Goal: Information Seeking & Learning: Learn about a topic

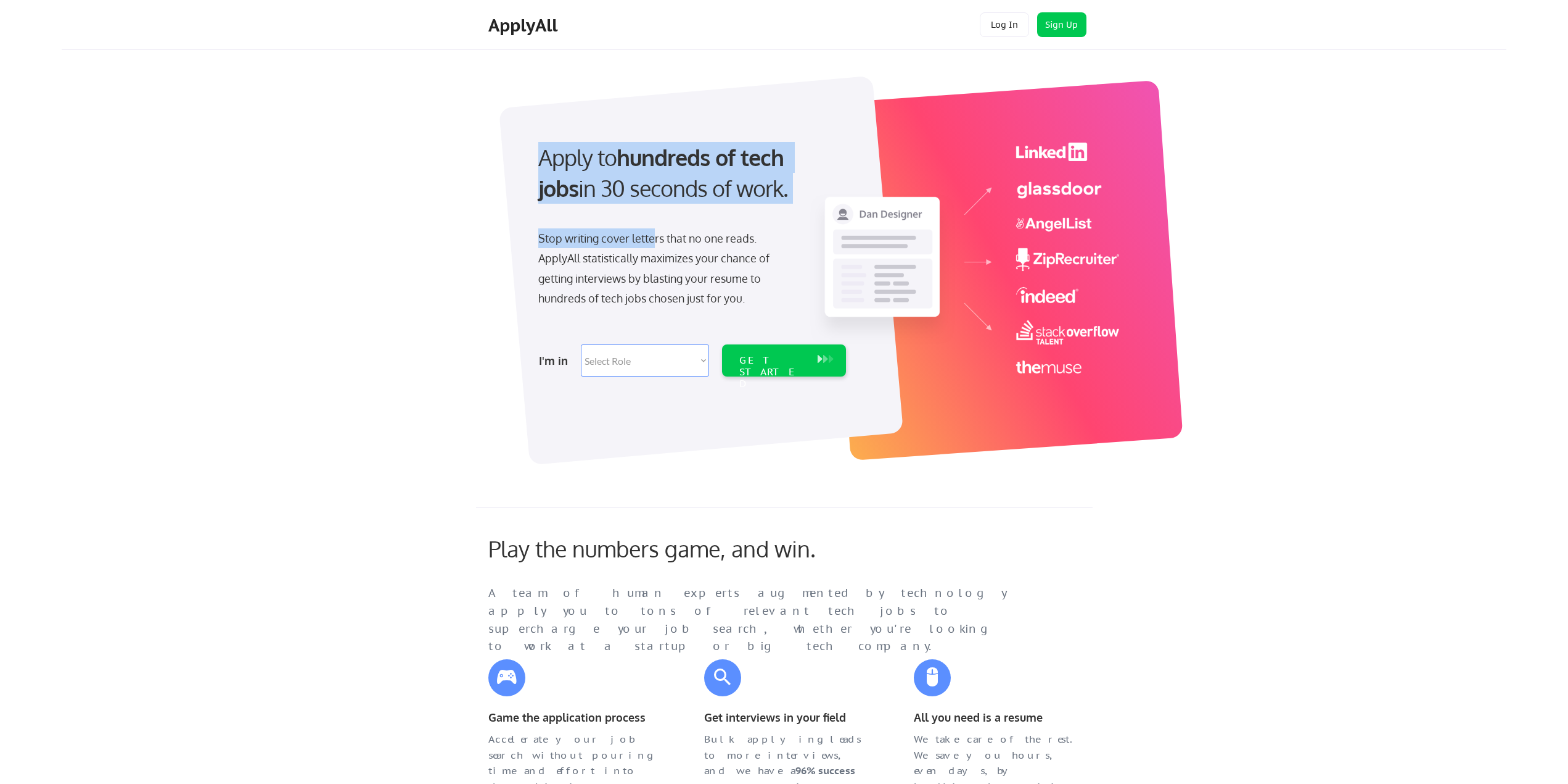
drag, startPoint x: 534, startPoint y: 158, endPoint x: 662, endPoint y: 245, distance: 154.8
click at [657, 236] on div "Apply to hundreds of tech jobs in 30 seconds of work. Stop writing cover letter…" at bounding box center [691, 255] width 345 height 253
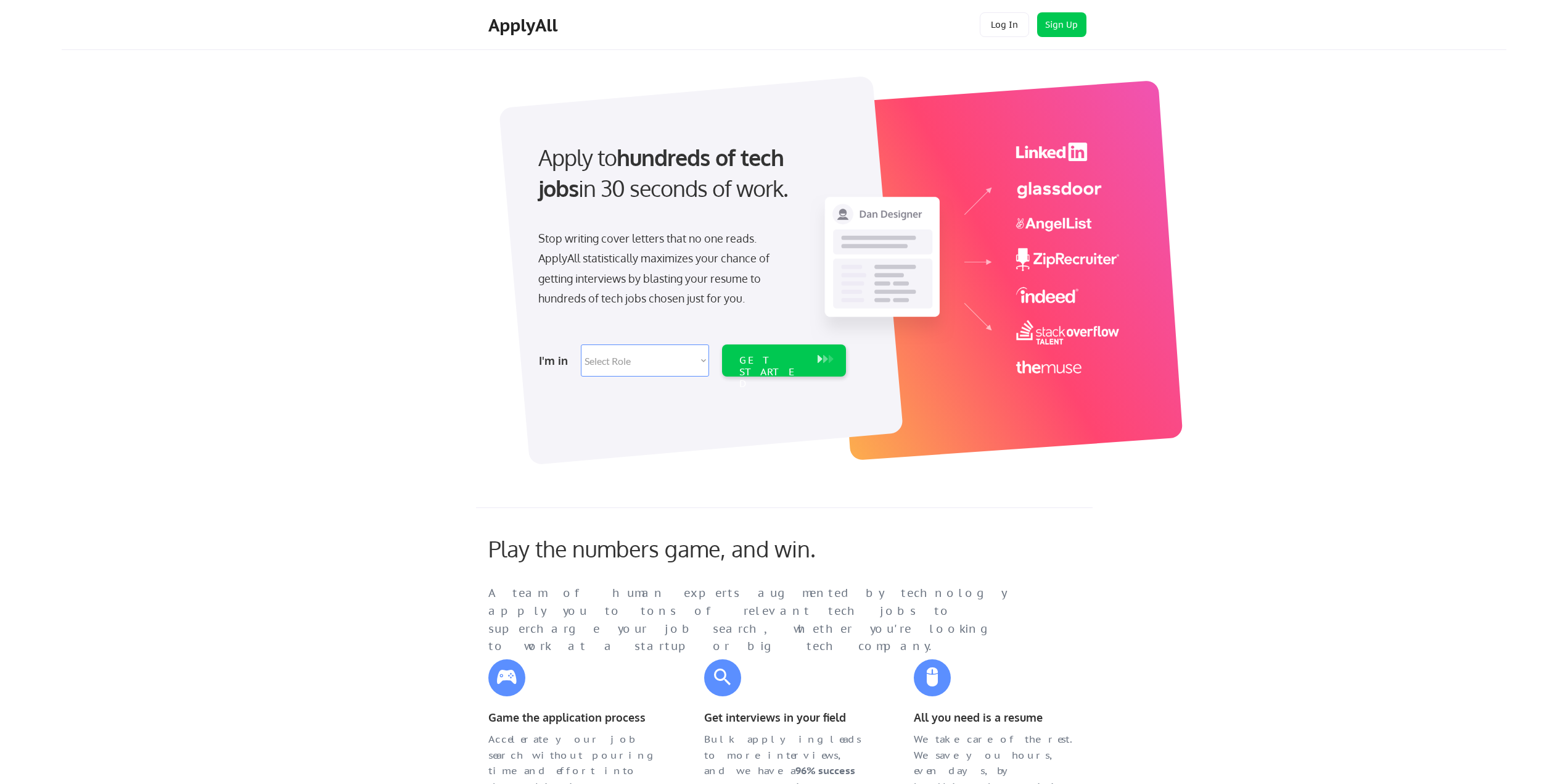
drag, startPoint x: 664, startPoint y: 259, endPoint x: 666, endPoint y: 285, distance: 26.1
click at [664, 259] on div "Stop writing cover letters that no one reads. ApplyAll statistically maximizes …" at bounding box center [665, 268] width 253 height 80
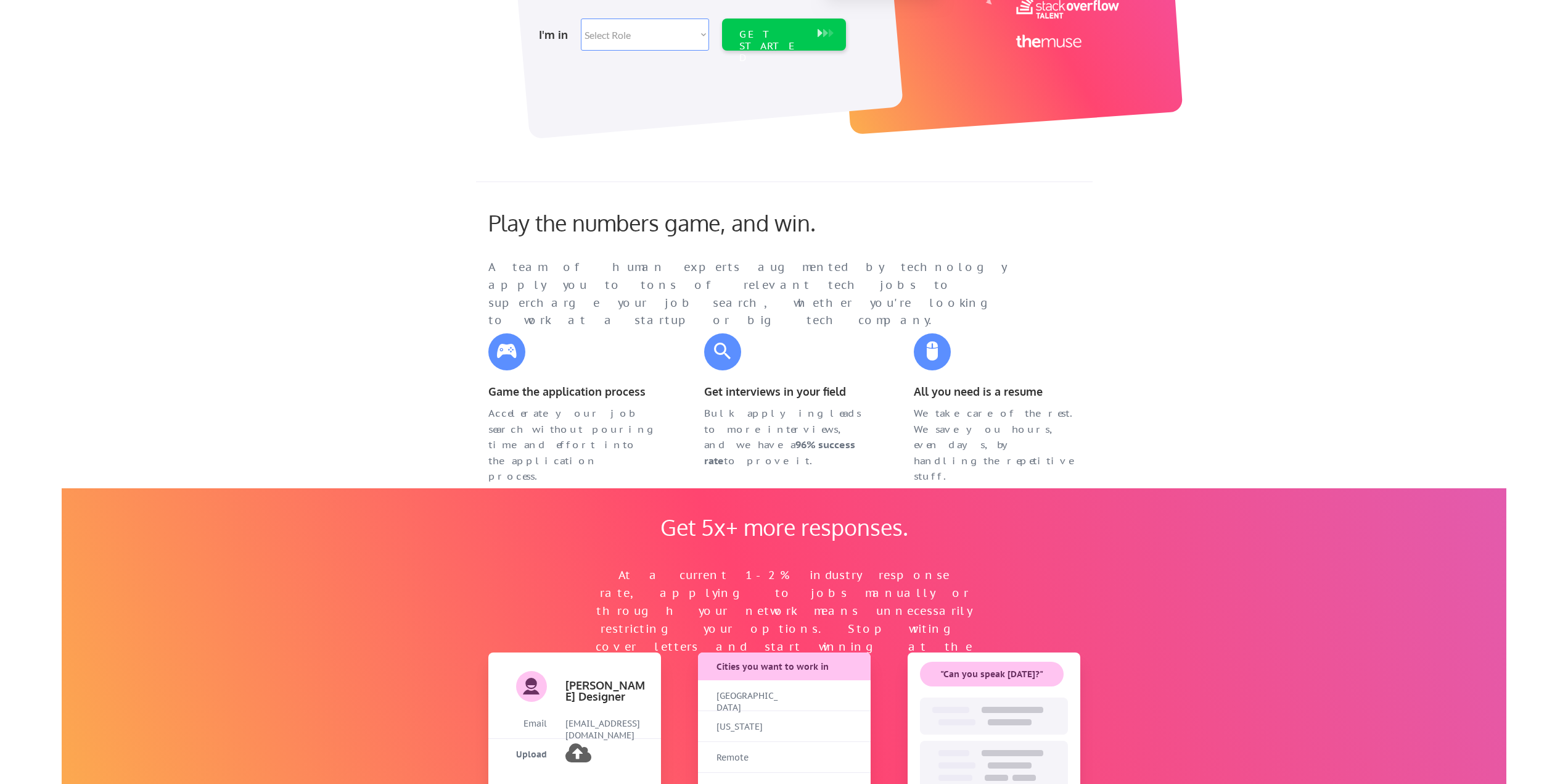
scroll to position [370, 0]
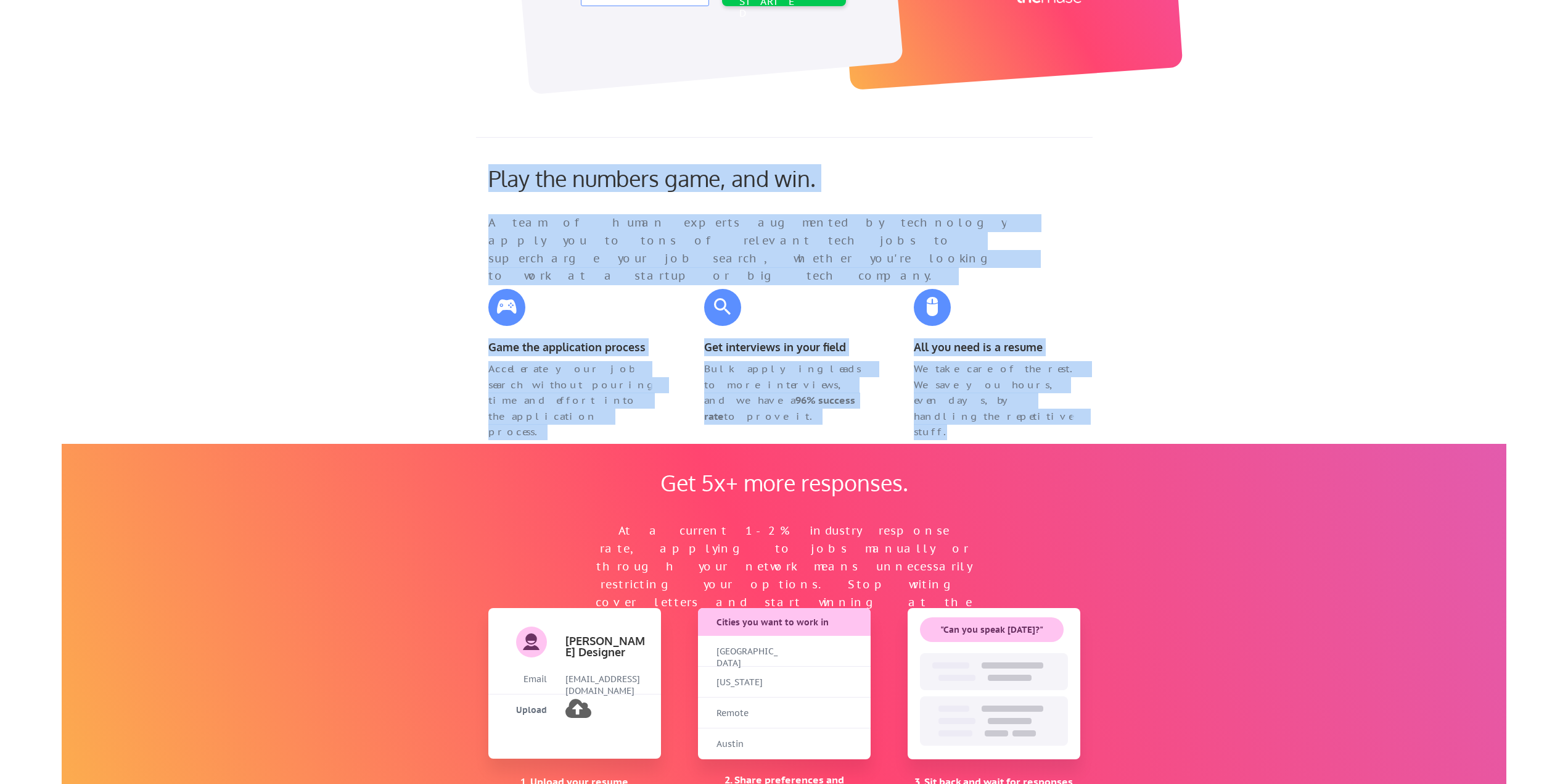
drag, startPoint x: 472, startPoint y: 155, endPoint x: 1074, endPoint y: 364, distance: 637.2
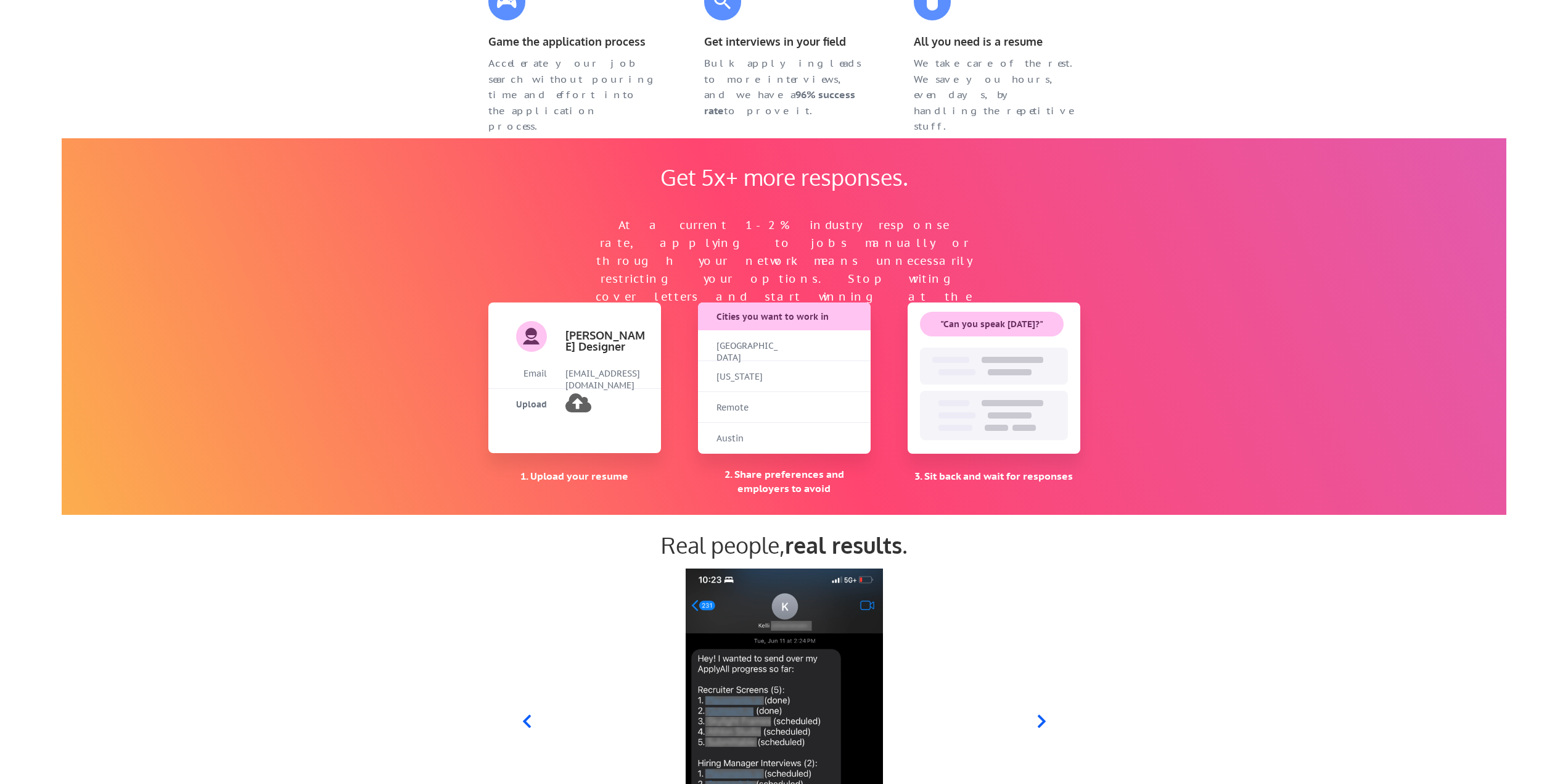
scroll to position [678, 0]
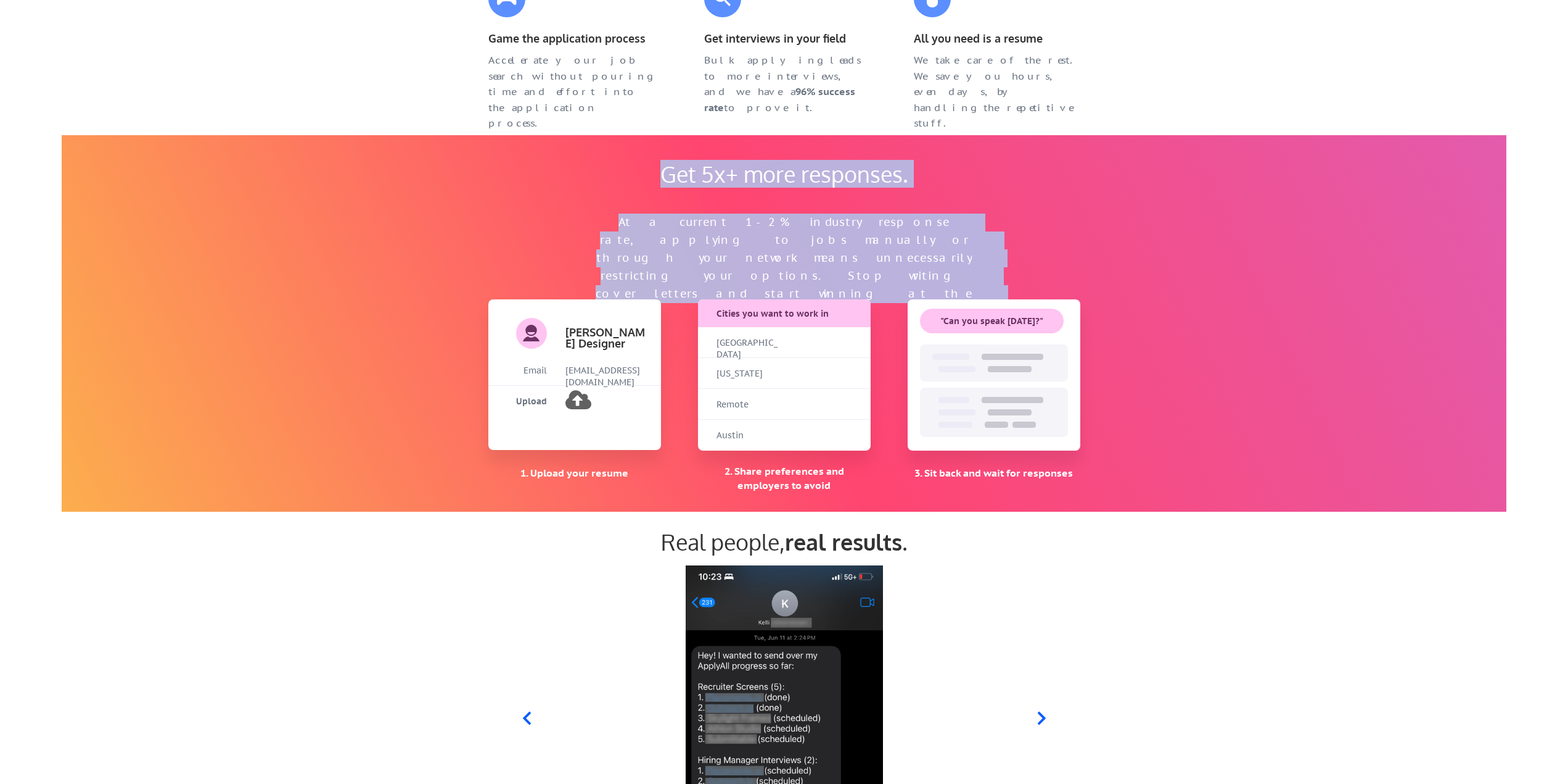
drag, startPoint x: 617, startPoint y: 152, endPoint x: 1139, endPoint y: 301, distance: 542.8
click at [1139, 301] on div "Get 5x+ more responses. At a current 1-2% industry response rate, applying to j…" at bounding box center [784, 324] width 1445 height 377
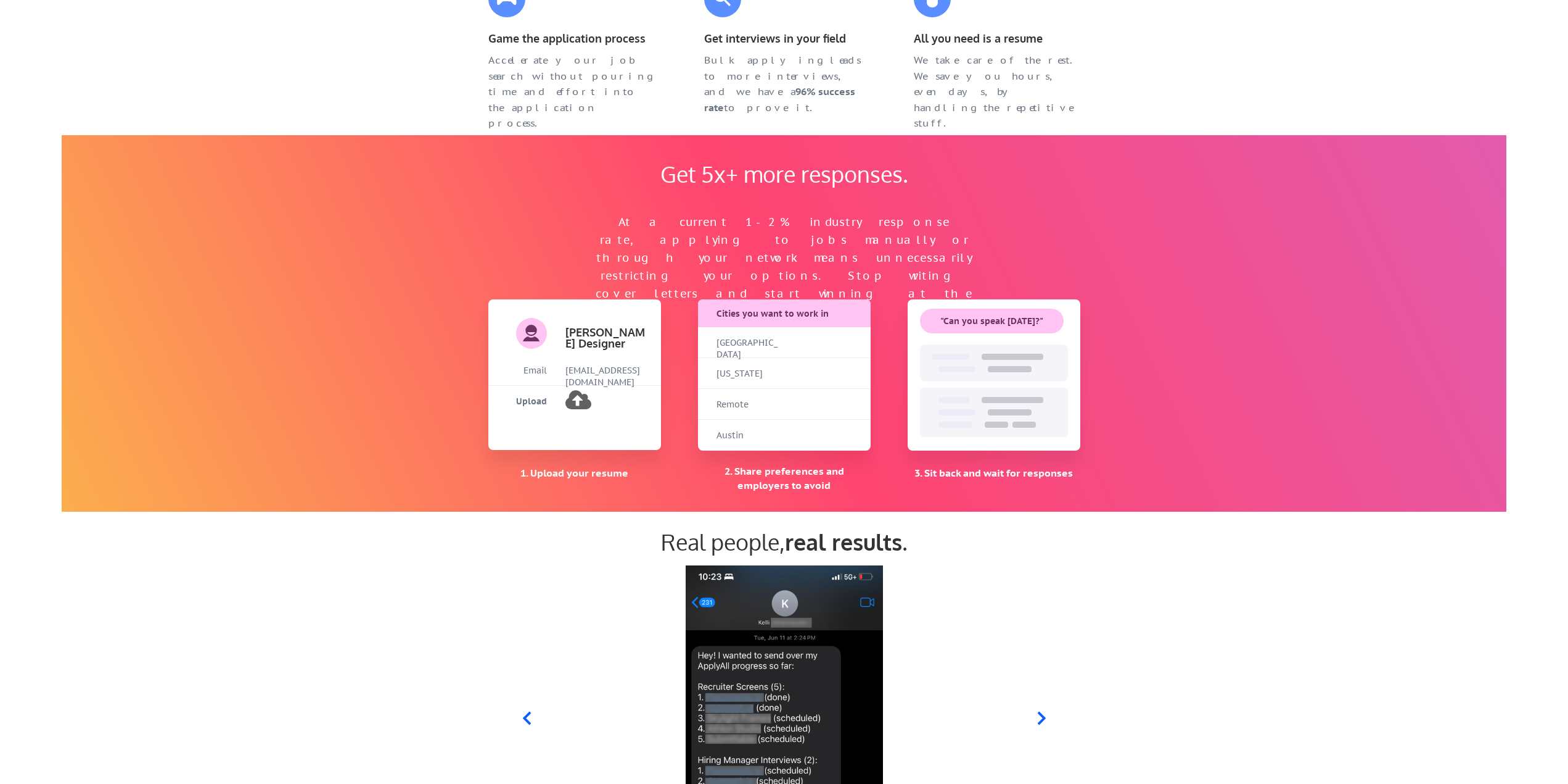
click at [1221, 303] on div "Get 5x+ more responses. At a current 1-2% industry response rate, applying to j…" at bounding box center [784, 324] width 1445 height 377
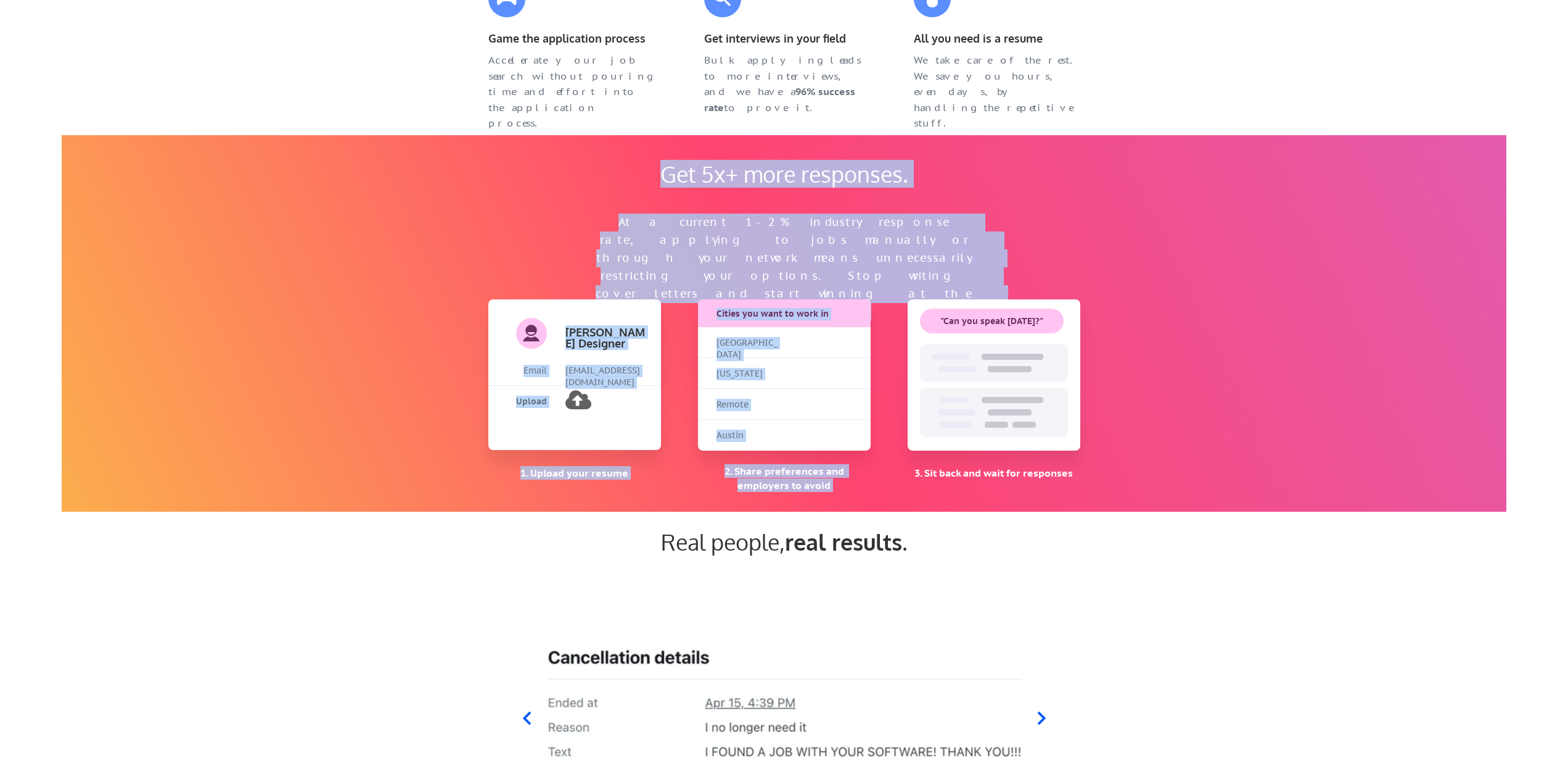
drag, startPoint x: 664, startPoint y: 171, endPoint x: 1088, endPoint y: 497, distance: 534.8
click at [1088, 497] on div "Get 5x+ more responses. At a current 1-2% industry response rate, applying to j…" at bounding box center [784, 324] width 616 height 377
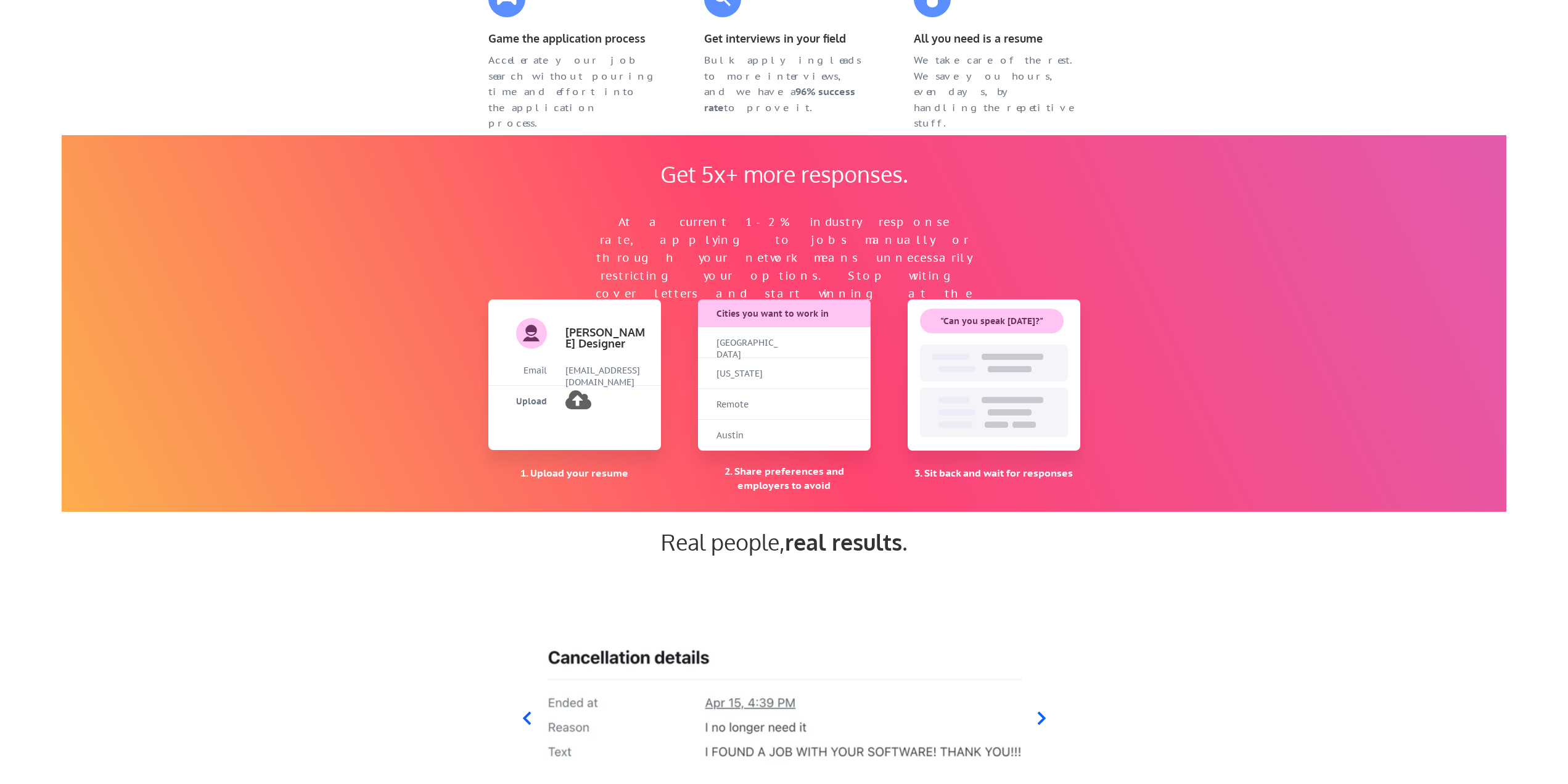
click at [1144, 479] on div "Get 5x+ more responses. At a current 1-2% industry response rate, applying to j…" at bounding box center [784, 324] width 1445 height 377
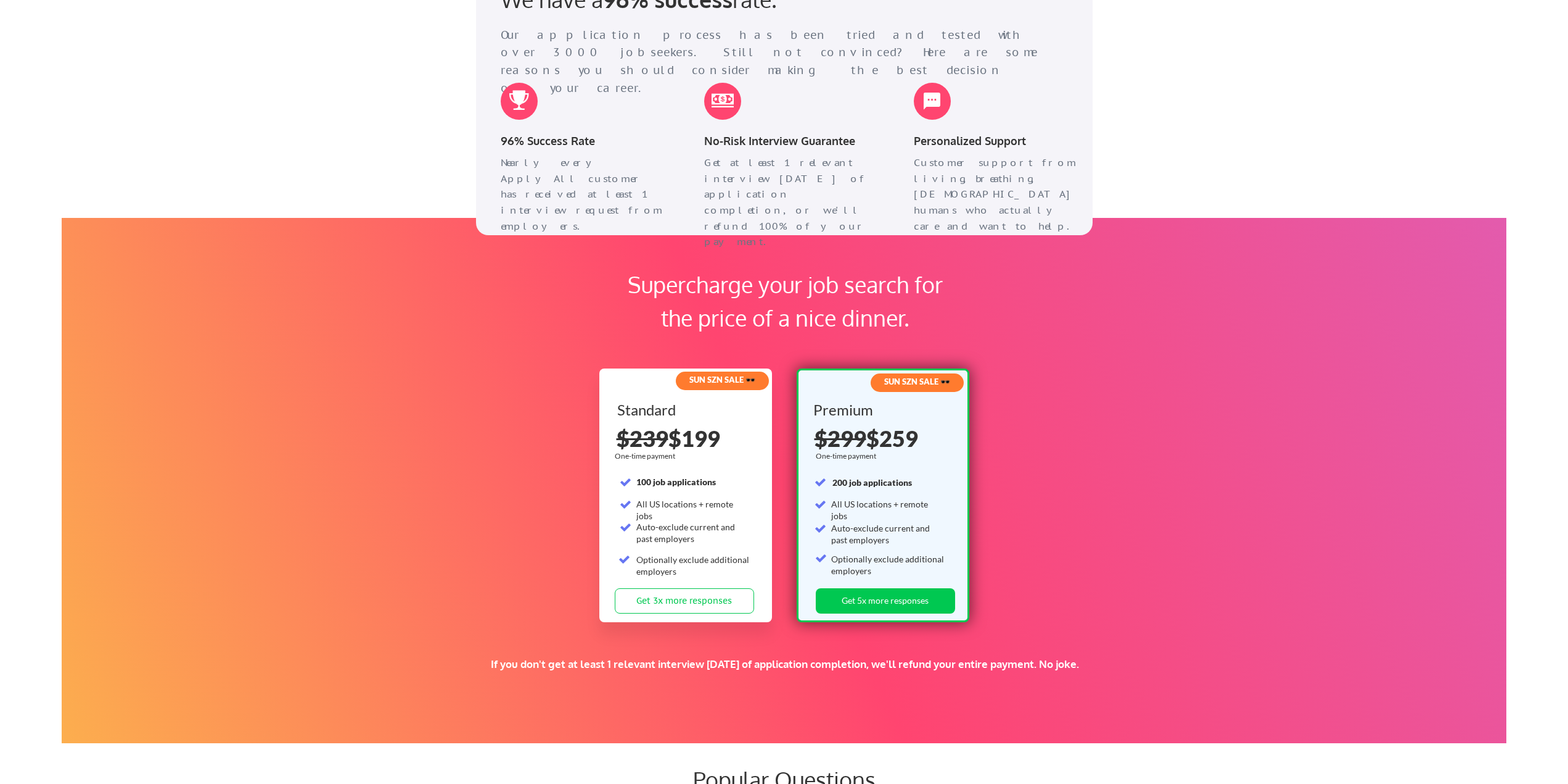
scroll to position [1728, 0]
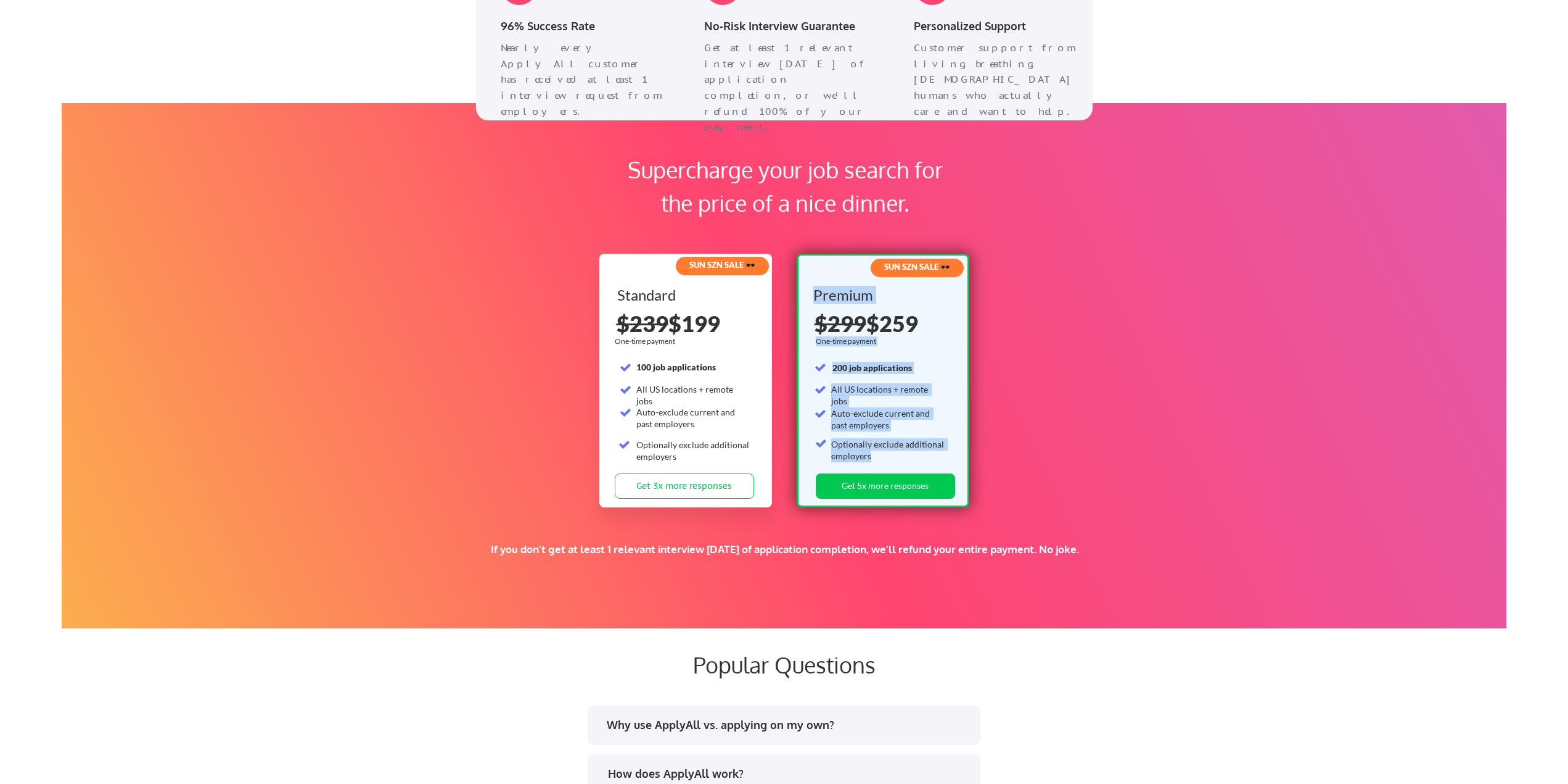
drag, startPoint x: 815, startPoint y: 294, endPoint x: 923, endPoint y: 461, distance: 198.9
click at [923, 461] on div "Premium One-time payment 200 job applications All US locations + remote jobs Au…" at bounding box center [882, 380] width 139 height 186
click at [923, 461] on div "Optionally exclude additional employers" at bounding box center [888, 450] width 114 height 24
drag, startPoint x: 459, startPoint y: 551, endPoint x: 1126, endPoint y: 555, distance: 667.0
click at [1137, 559] on div "If you don't get at least 1 relevant interview [DATE] of application completion…" at bounding box center [784, 565] width 1017 height 46
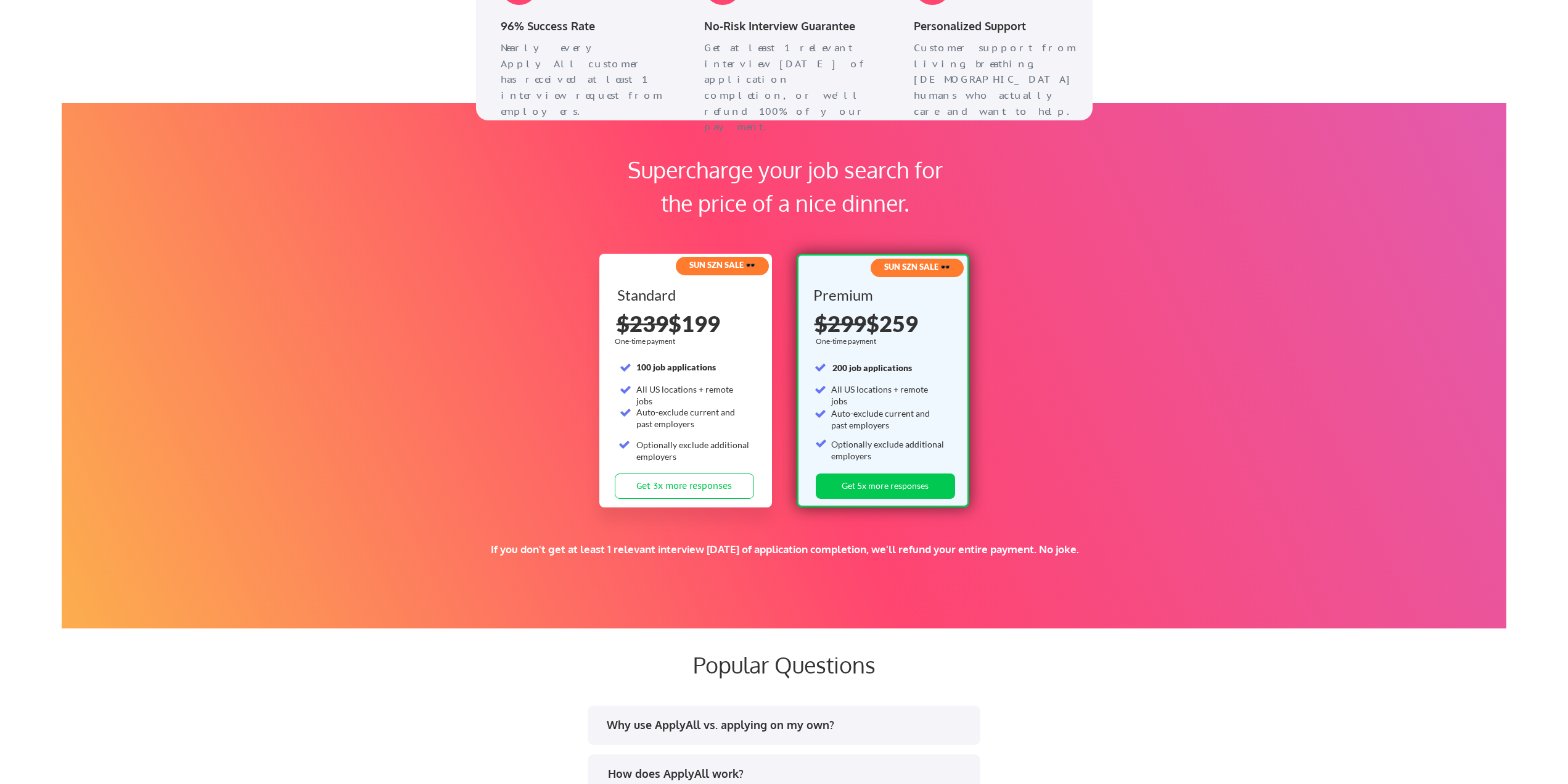
click at [1126, 555] on div "If you don't get at least 1 relevant interview [DATE] of application completion…" at bounding box center [784, 549] width 1017 height 14
click at [881, 547] on div "If you don't get at least 1 relevant interview [DATE] of application completion…" at bounding box center [784, 549] width 1017 height 14
click at [929, 546] on div "If you don't get at least 1 relevant interview [DATE] of application completion…" at bounding box center [784, 549] width 1017 height 14
click at [1027, 547] on div "If you don't get at least 1 relevant interview [DATE] of application completion…" at bounding box center [784, 549] width 1017 height 14
drag, startPoint x: 1115, startPoint y: 551, endPoint x: 392, endPoint y: 542, distance: 723.1
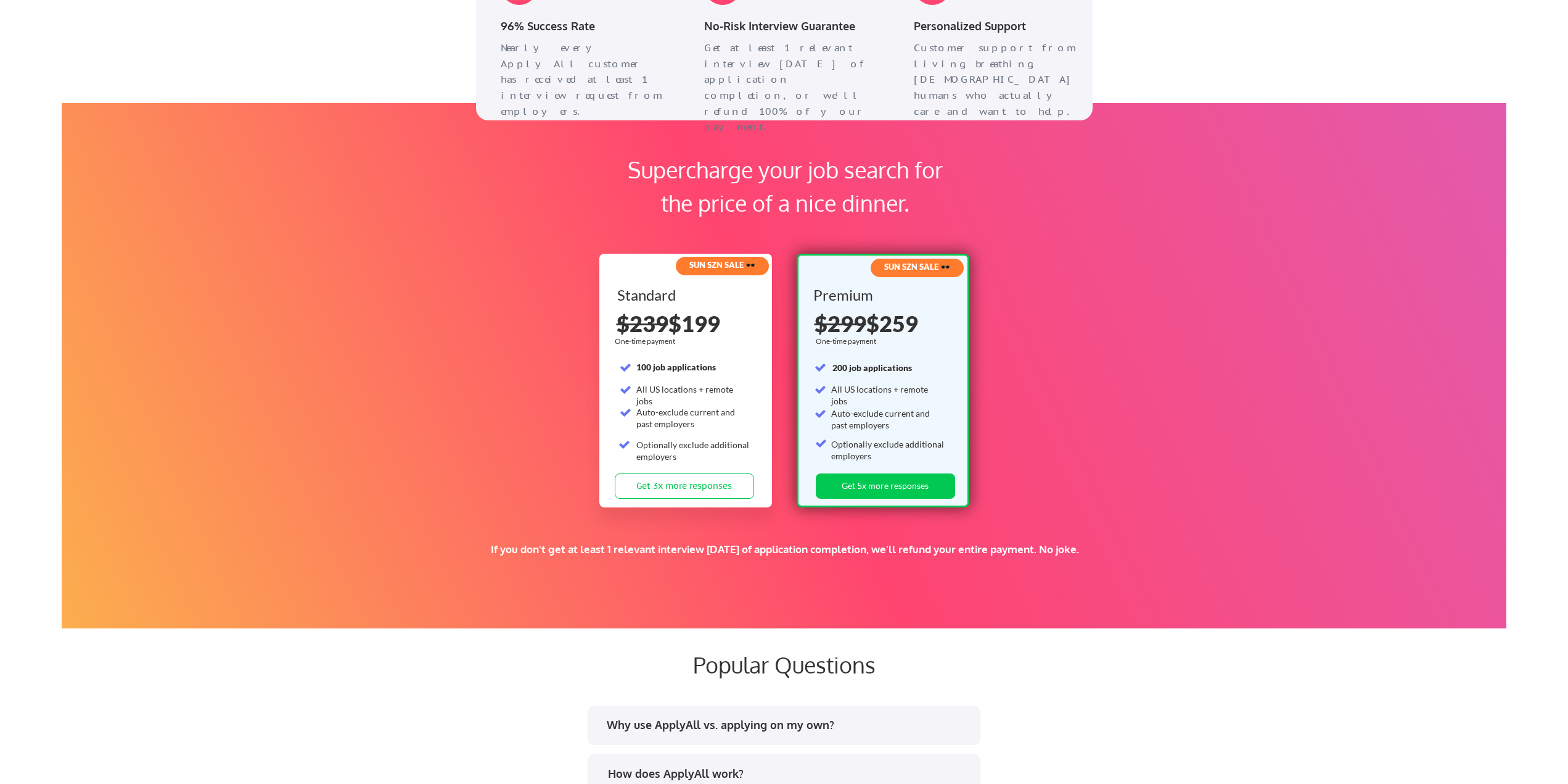
click at [391, 542] on div "Supercharge your job search for the price of a nice dinner. SUN SZN SALE 🕶️ Sta…" at bounding box center [784, 366] width 1445 height 525
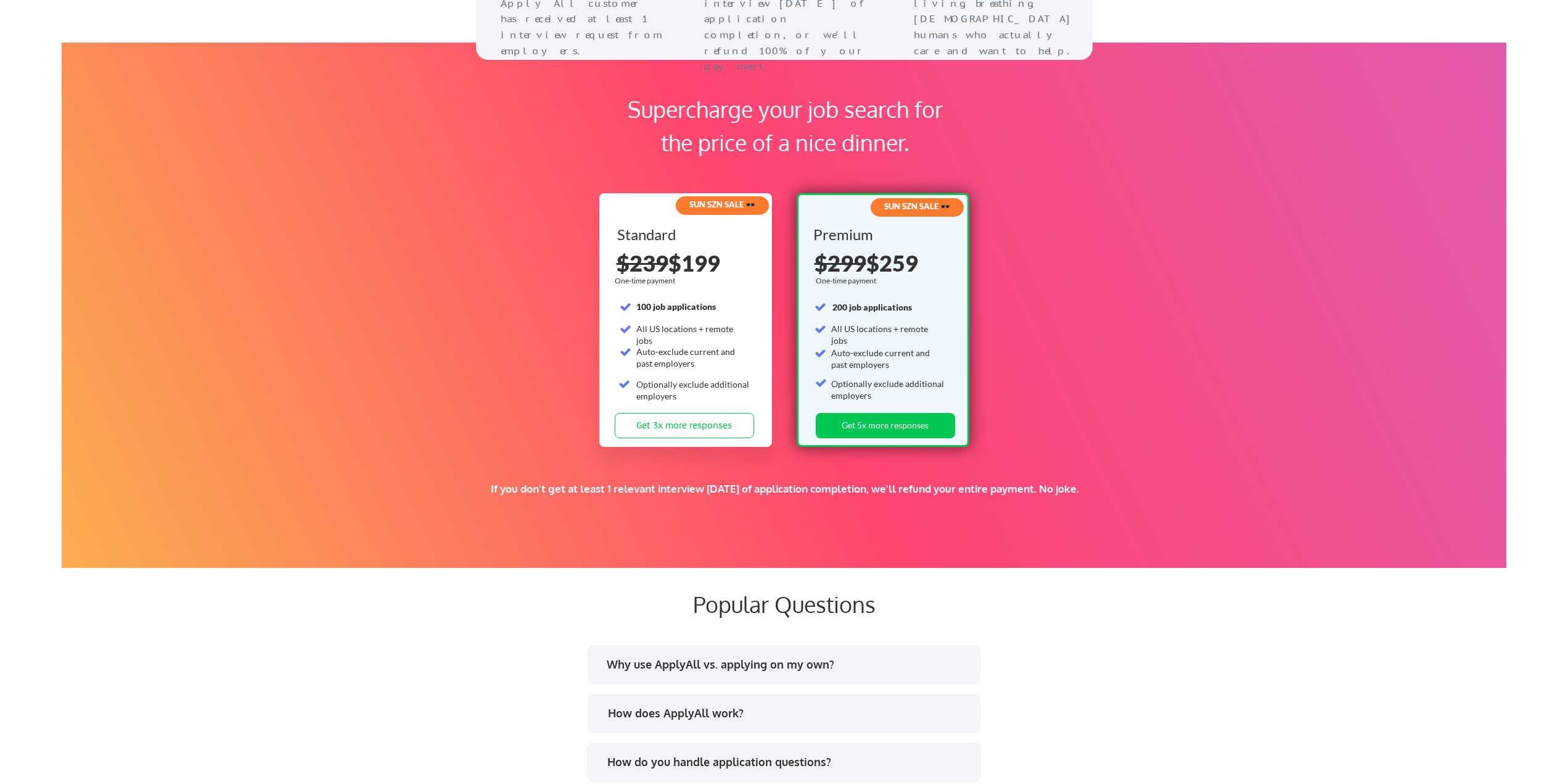
scroll to position [1789, 0]
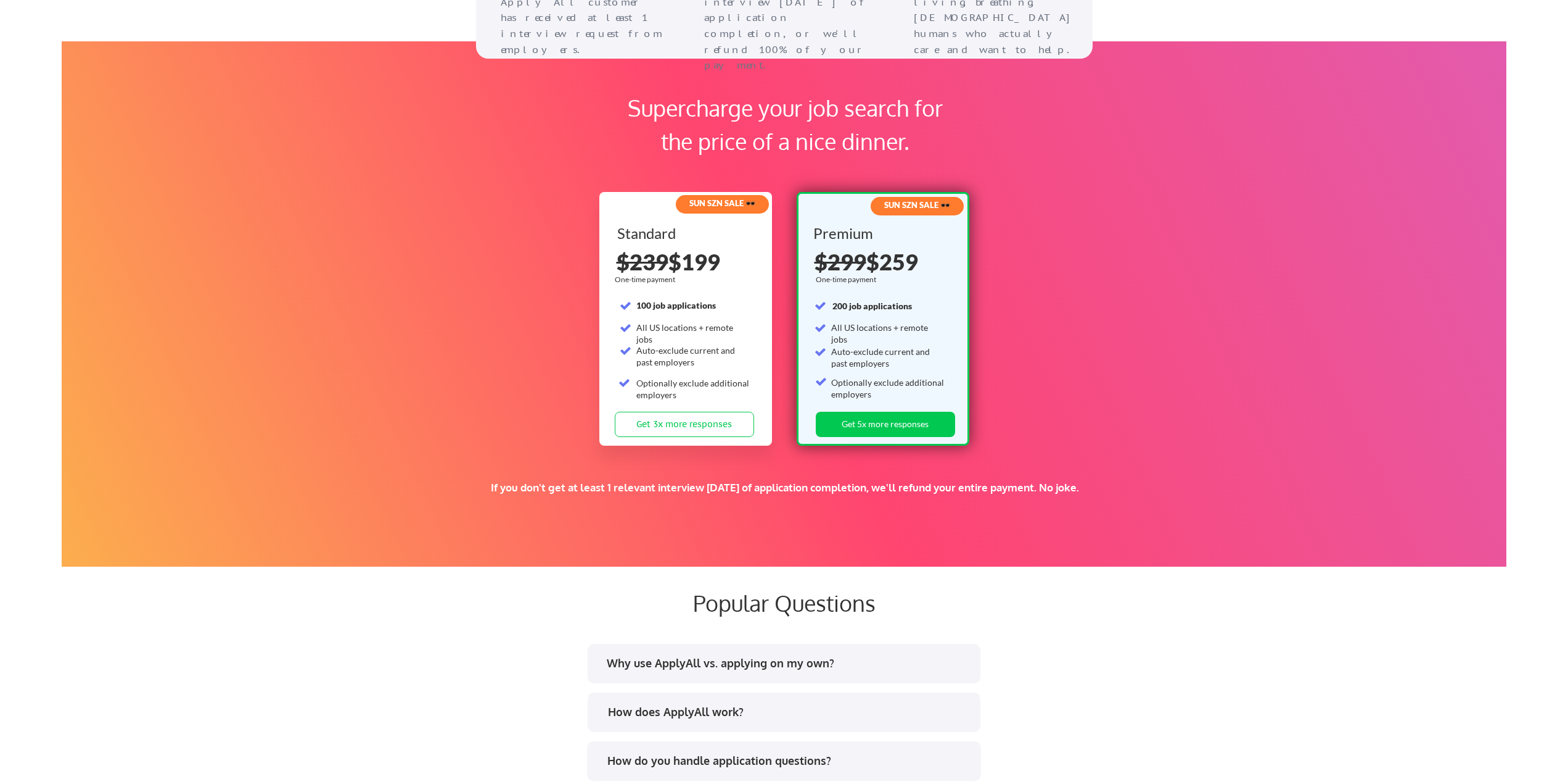
drag, startPoint x: 1110, startPoint y: 488, endPoint x: 422, endPoint y: 496, distance: 688.0
click at [422, 496] on div "If you don't get at least 1 relevant interview [DATE] of application completion…" at bounding box center [784, 504] width 1017 height 46
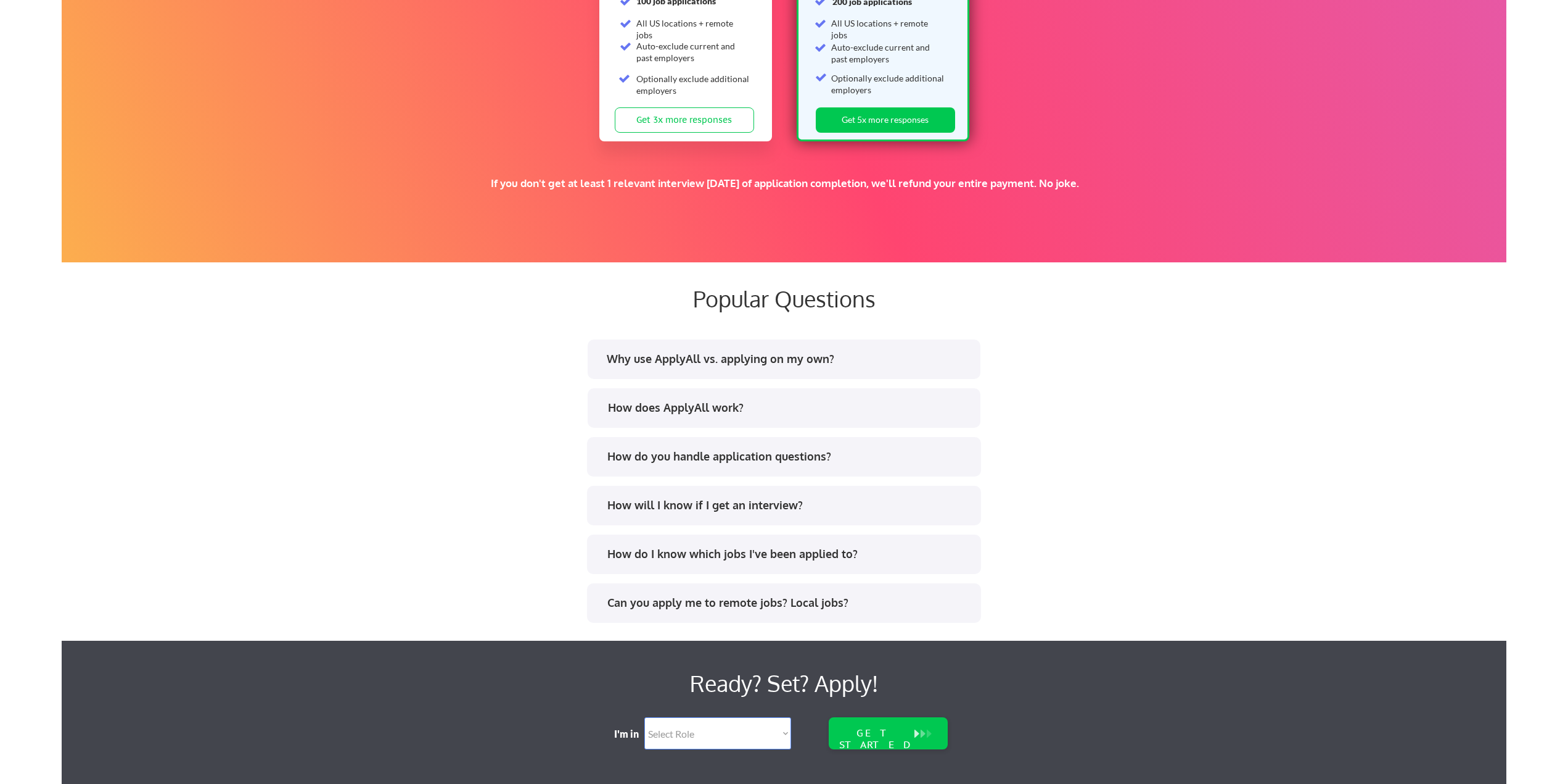
scroll to position [2098, 0]
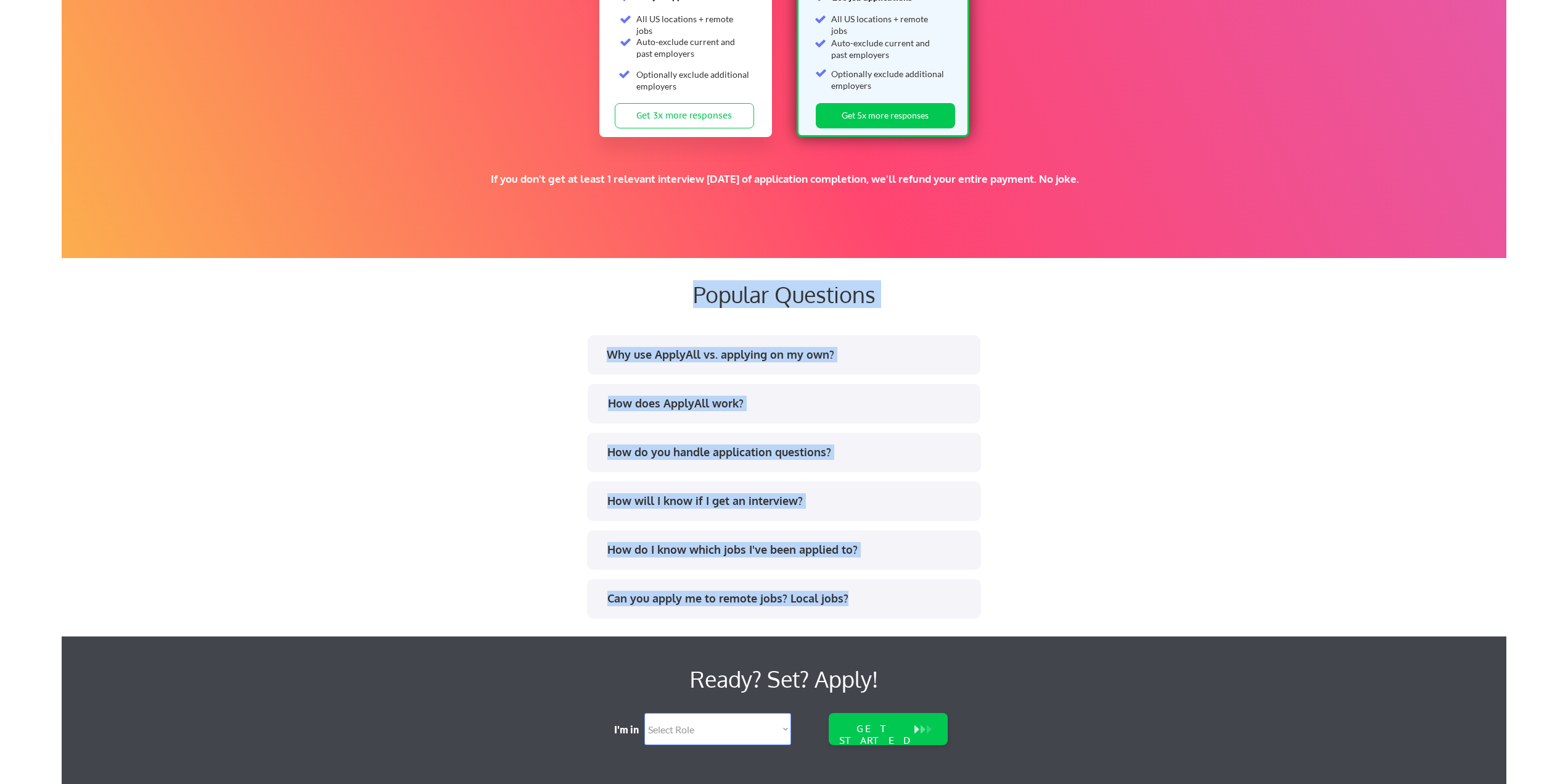
drag, startPoint x: 670, startPoint y: 294, endPoint x: 941, endPoint y: 591, distance: 402.1
click at [941, 591] on div "Popular Questions Why use ApplyAll vs. applying on my own? How does ApplyAll wo…" at bounding box center [784, 463] width 1445 height 409
click at [941, 591] on div "Can you apply me to remote jobs? Local jobs?" at bounding box center [788, 598] width 362 height 15
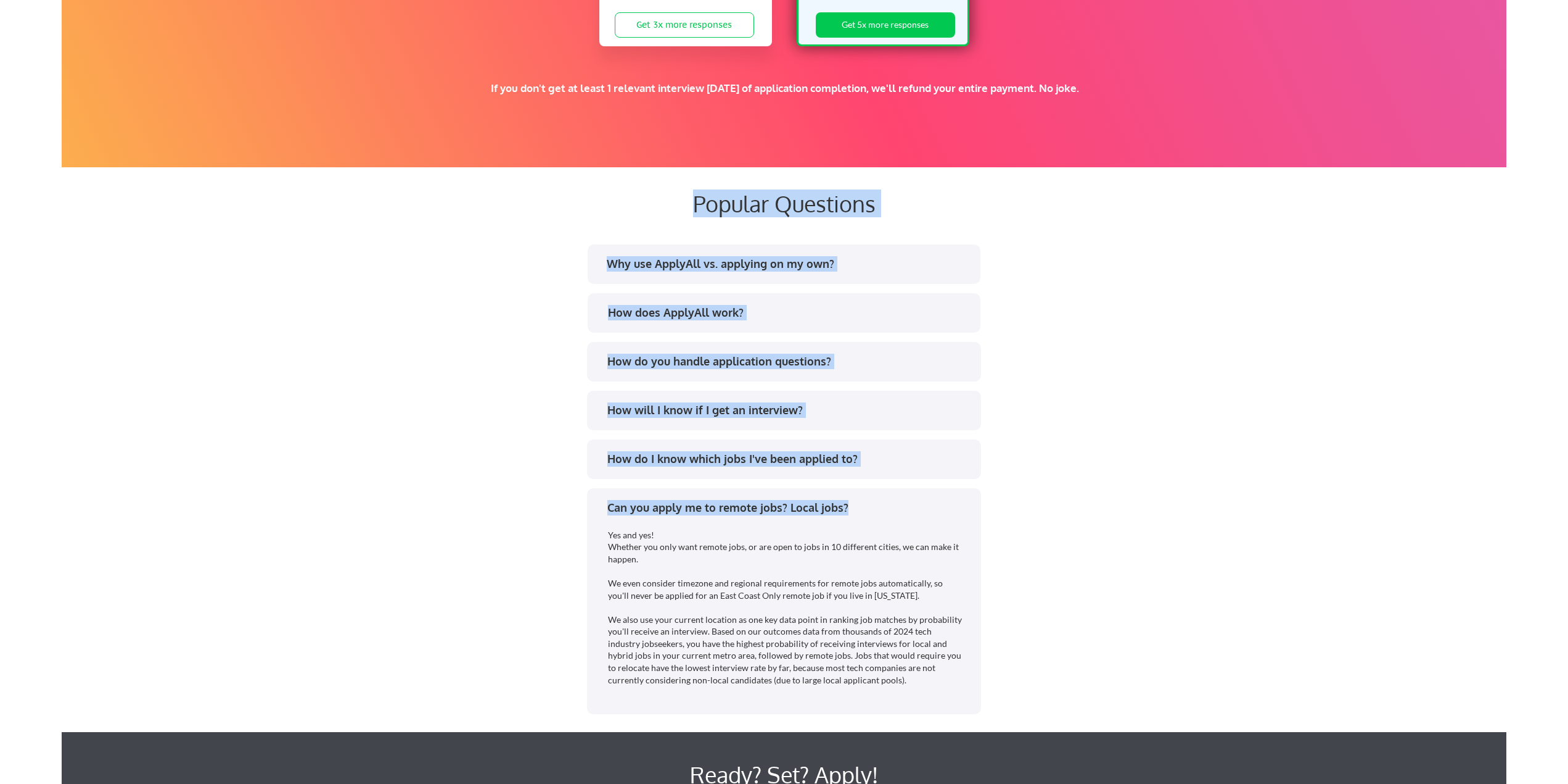
scroll to position [2344, 0]
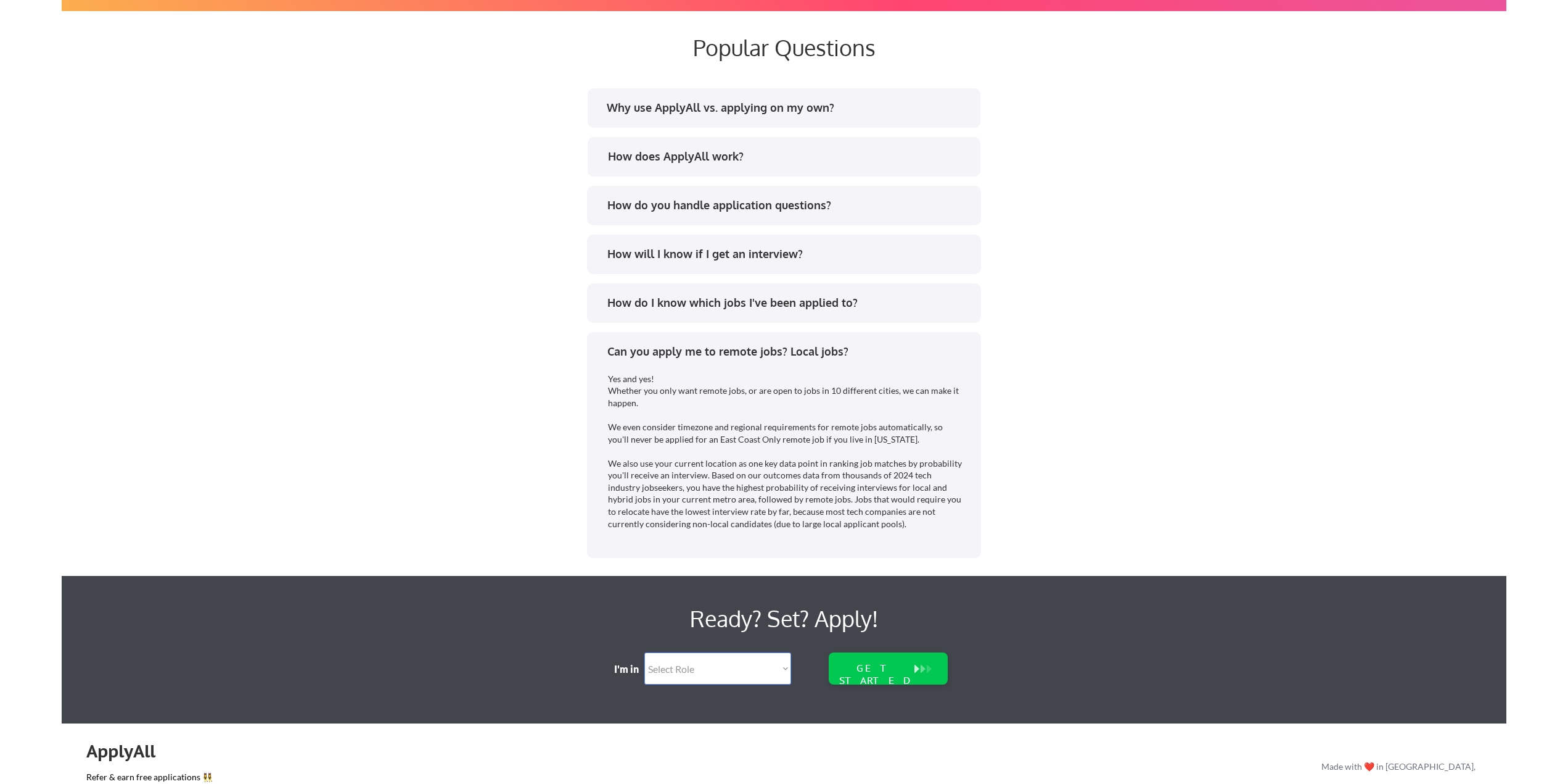
click at [939, 397] on div "Yes and yes! Whether you only want remote jobs, or are open to jobs in 10 diffe…" at bounding box center [785, 451] width 355 height 157
